Goal: Use online tool/utility

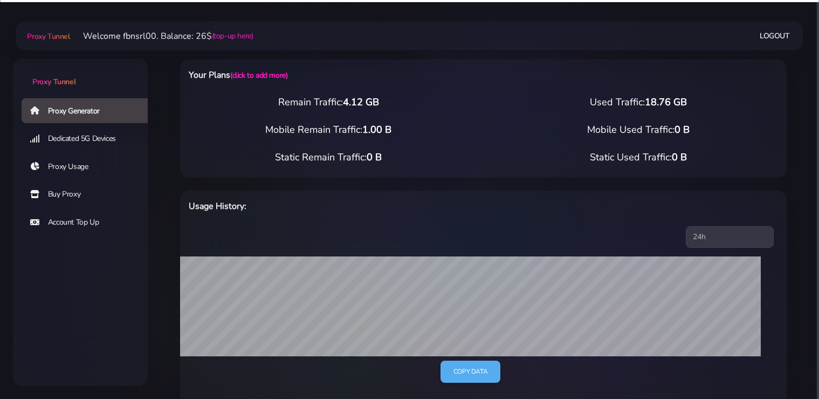
select select "static"
select select "IT"
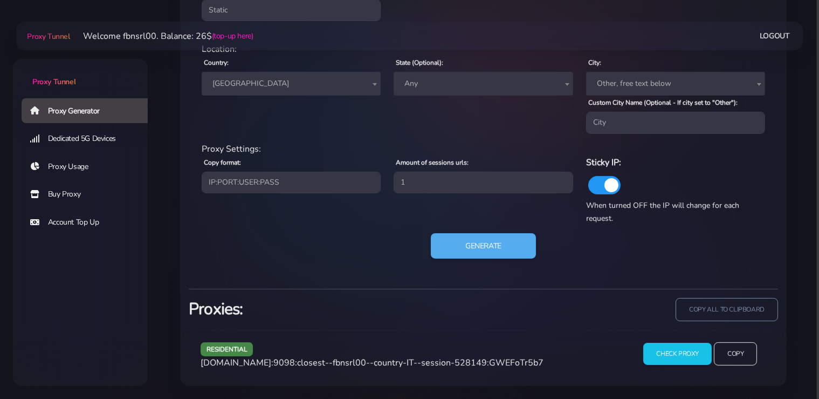
scroll to position [494, 0]
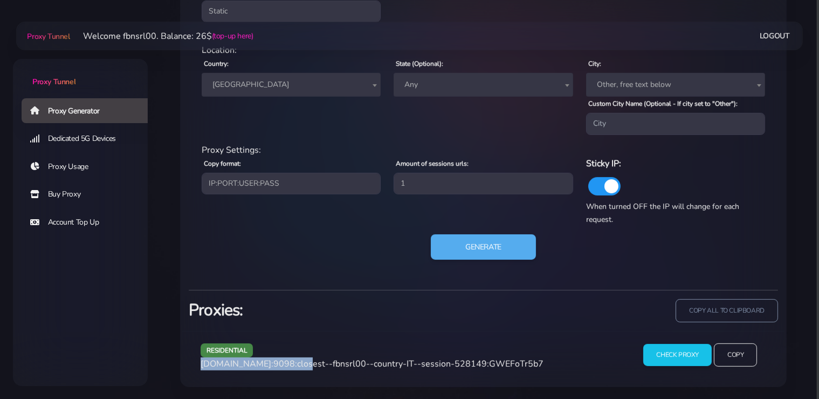
drag, startPoint x: 295, startPoint y: 361, endPoint x: 196, endPoint y: 363, distance: 98.2
click at [196, 363] on div "residential [DOMAIN_NAME]:9098:closest--fbnsrl00--country-IT--session-528149:GW…" at bounding box center [411, 359] width 434 height 32
copy span "[DOMAIN_NAME]:9098"
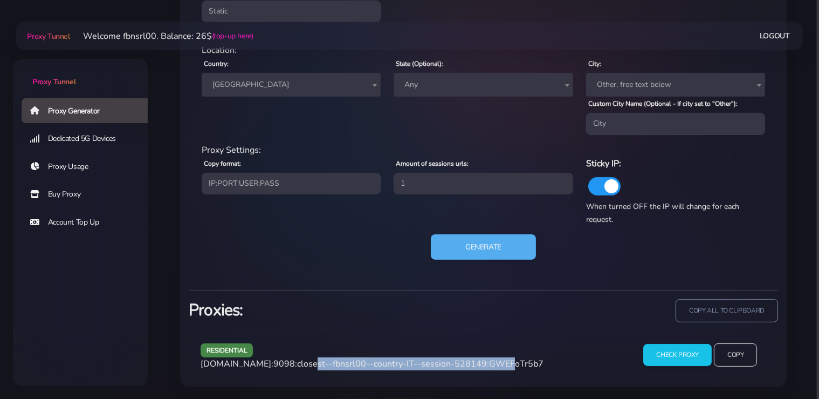
drag, startPoint x: 483, startPoint y: 363, endPoint x: 299, endPoint y: 361, distance: 184.5
click at [299, 361] on span "[DOMAIN_NAME]:9098:closest--fbnsrl00--country-IT--session-528149:GWEFoTr5b7" at bounding box center [372, 364] width 343 height 12
copy span "closest--fbnsrl00--country-IT--session-528149"
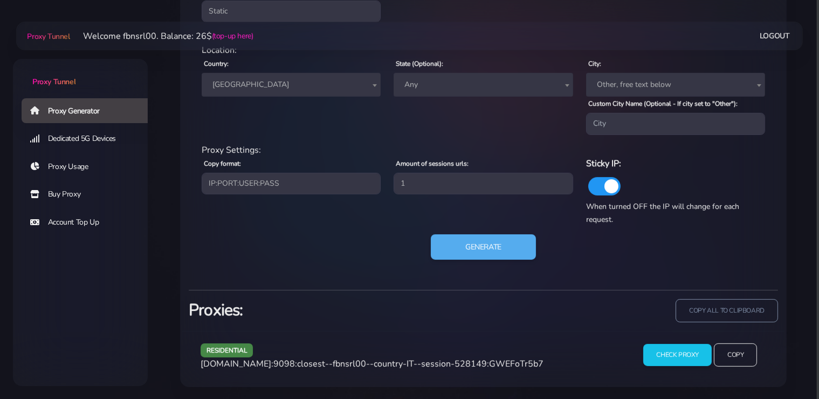
click at [518, 361] on span "[DOMAIN_NAME]:9098:closest--fbnsrl00--country-IT--session-528149:GWEFoTr5b7" at bounding box center [372, 364] width 343 height 12
copy span "GWEFoTr5b7"
